Goal: Task Accomplishment & Management: Manage account settings

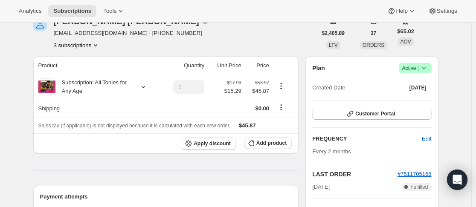
scroll to position [43, 0]
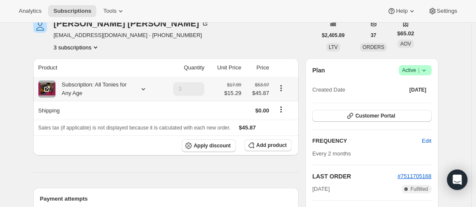
click at [81, 87] on div "Subscription: All Tonies for Any Age" at bounding box center [93, 89] width 77 height 17
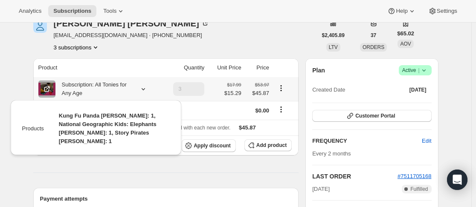
click at [101, 119] on span "Kung Fu Panda [PERSON_NAME]: 1, National Geographic Kids: Elephants [PERSON_NAM…" at bounding box center [108, 129] width 98 height 32
click at [147, 87] on icon at bounding box center [143, 89] width 9 height 9
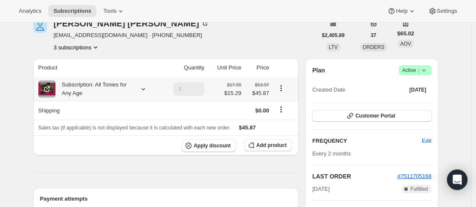
click at [146, 92] on icon at bounding box center [143, 89] width 9 height 9
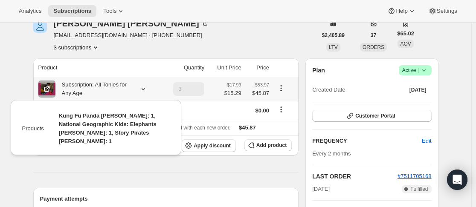
click at [114, 123] on span "Kung Fu Panda [PERSON_NAME]: 1, National Geographic Kids: Elephants [PERSON_NAM…" at bounding box center [108, 129] width 98 height 32
click at [282, 91] on icon "Product actions" at bounding box center [281, 88] width 9 height 9
click at [277, 29] on div "[PERSON_NAME] [EMAIL_ADDRESS][DOMAIN_NAME] · [PHONE_NUMBER] 3 subscriptions" at bounding box center [175, 35] width 284 height 32
click at [389, 117] on span "Customer Portal" at bounding box center [375, 116] width 40 height 7
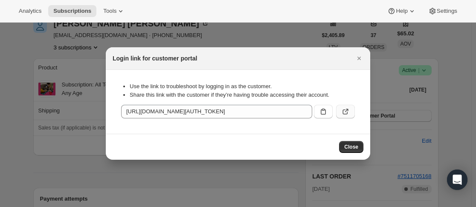
click at [345, 114] on icon ":rc1:" at bounding box center [345, 112] width 5 height 5
